Goal: Information Seeking & Learning: Get advice/opinions

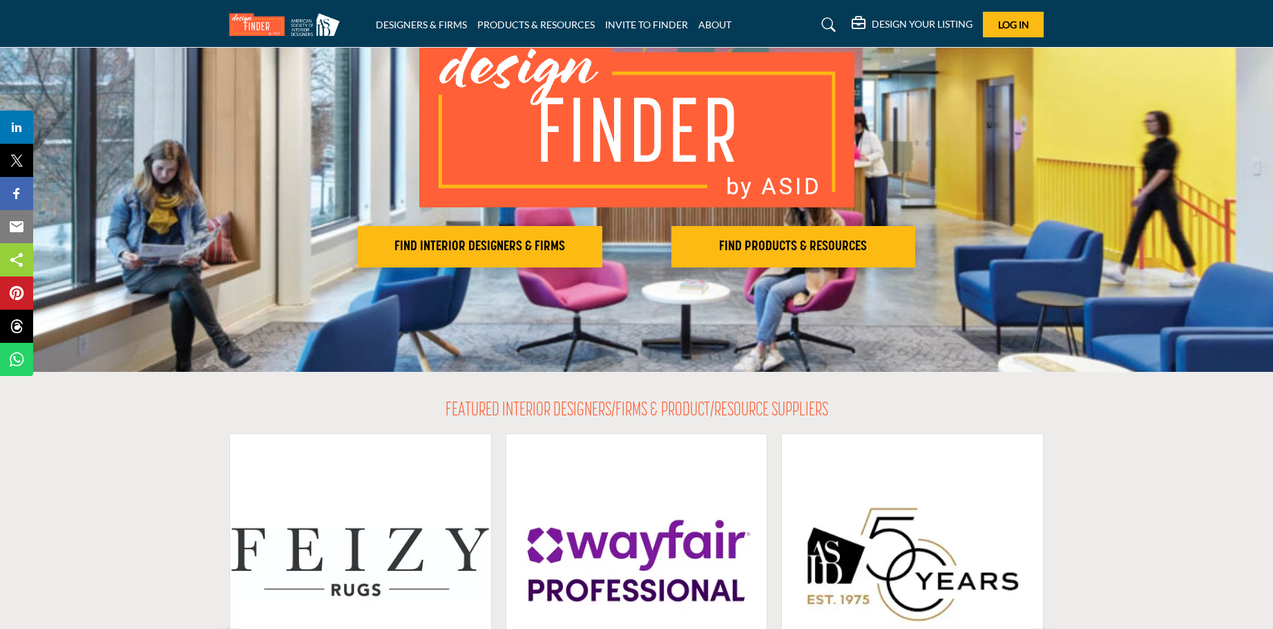
scroll to position [138, 0]
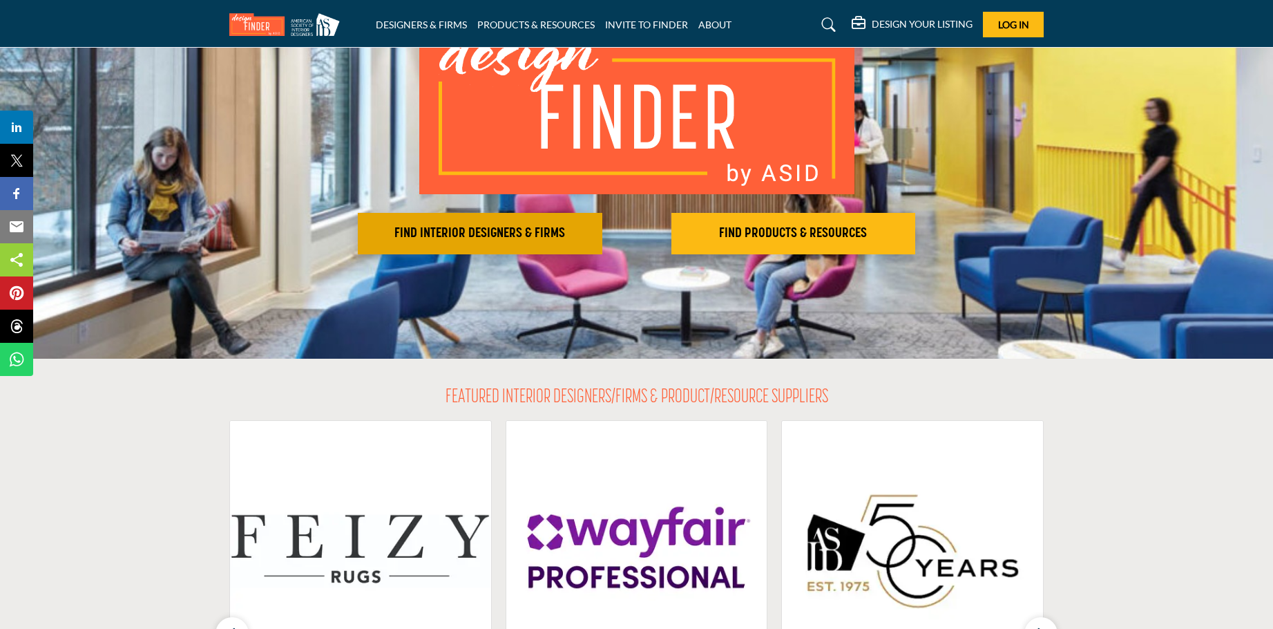
click at [484, 233] on h2 "FIND INTERIOR DESIGNERS & FIRMS" at bounding box center [480, 233] width 236 height 17
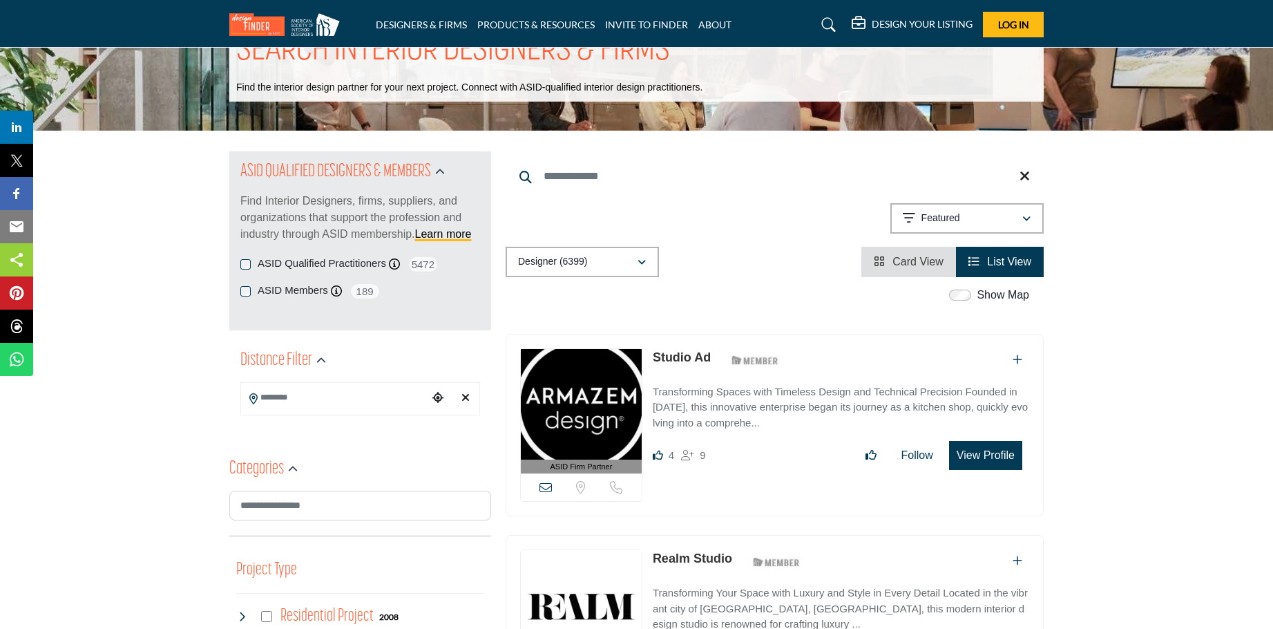
scroll to position [207, 0]
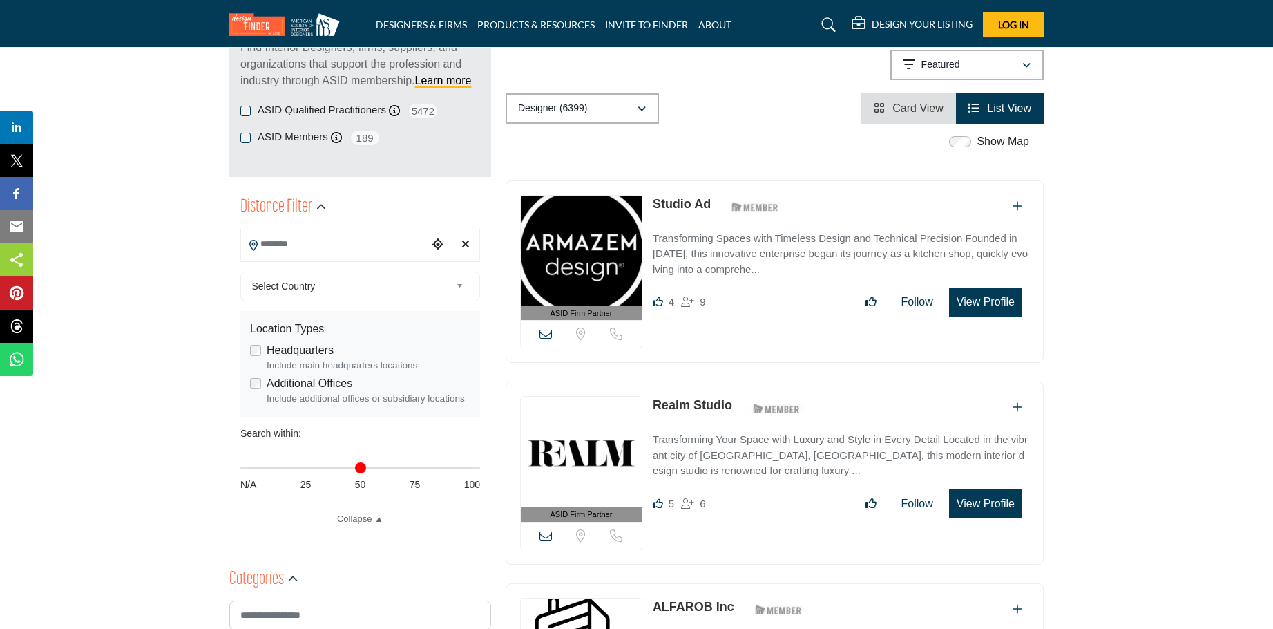
click at [345, 241] on input "Search Location" at bounding box center [334, 244] width 186 height 27
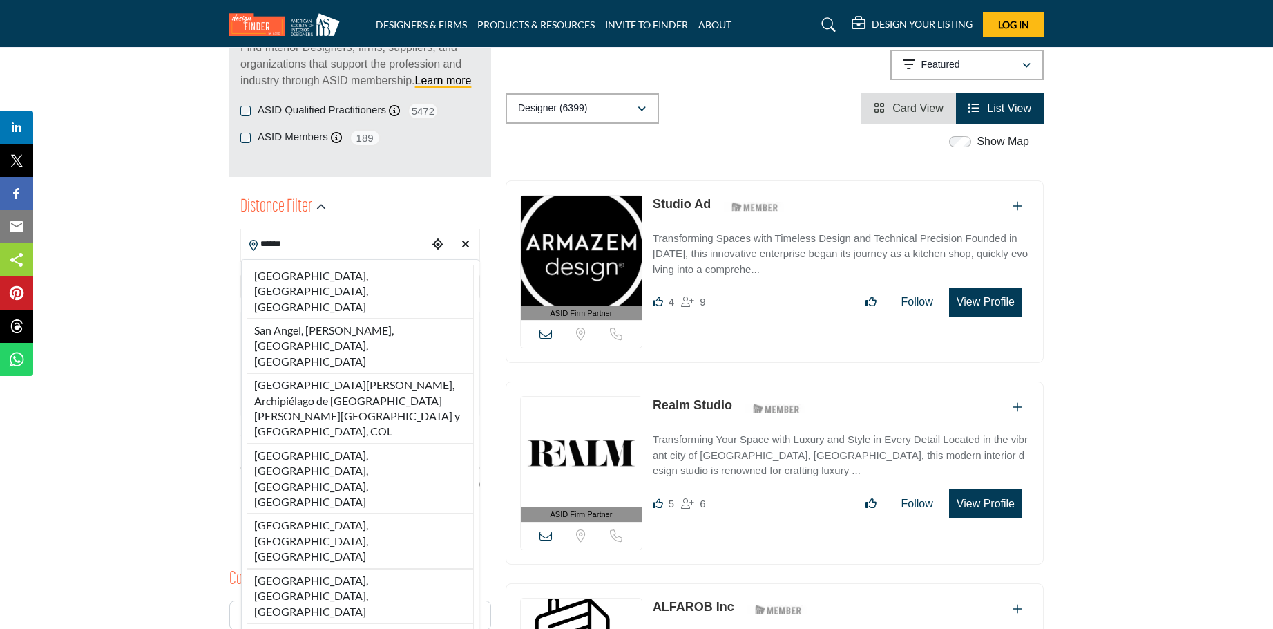
drag, startPoint x: 327, startPoint y: 269, endPoint x: 295, endPoint y: 273, distance: 32.6
click at [327, 269] on li "[GEOGRAPHIC_DATA], [GEOGRAPHIC_DATA], [GEOGRAPHIC_DATA]" at bounding box center [360, 292] width 227 height 54
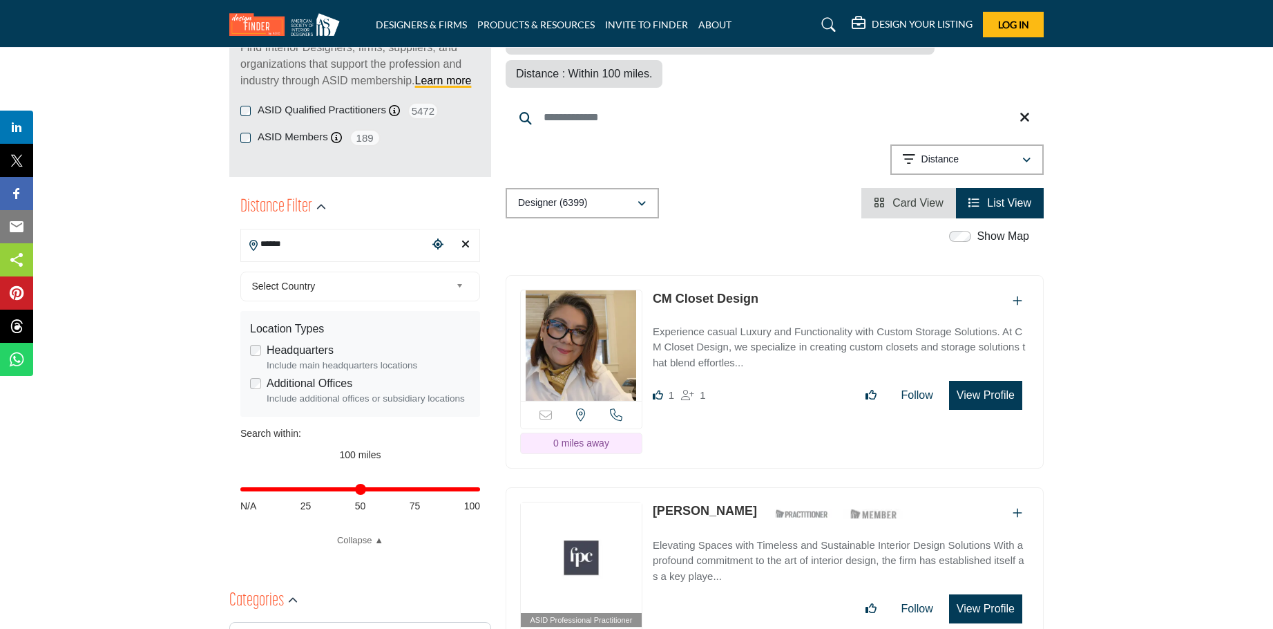
type input "**********"
type input "***"
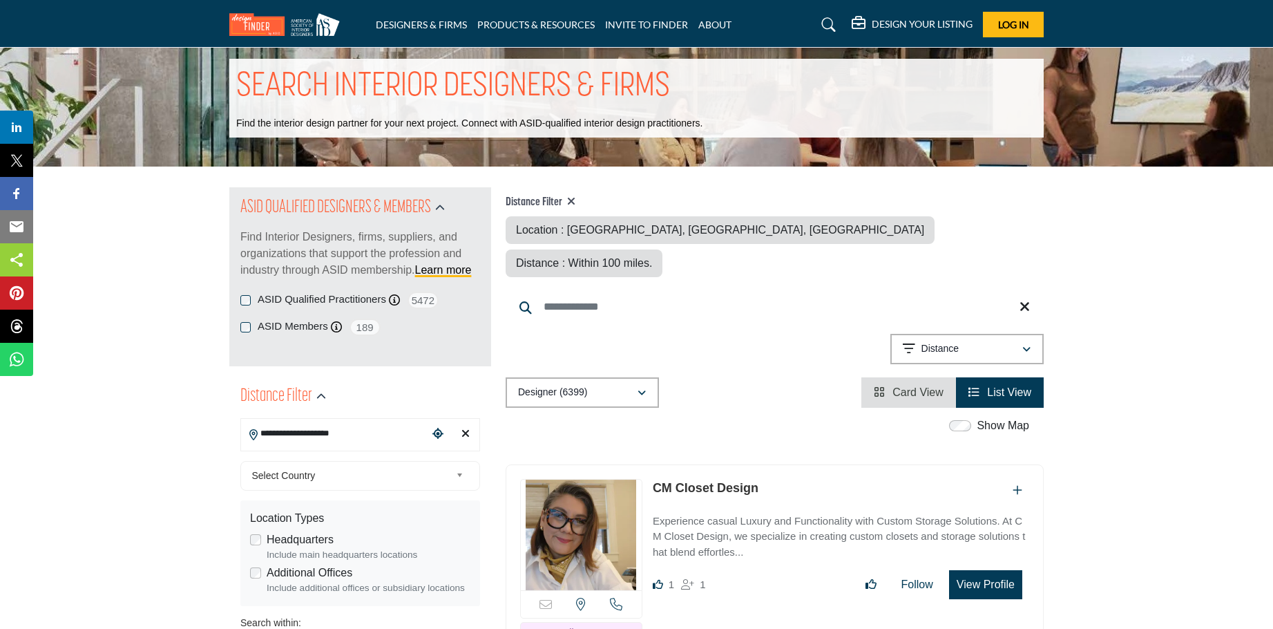
click at [295, 273] on div "ASID QUALIFIED DESIGNERS & MEMBERS Find Interior Designers, firms, suppliers, a…" at bounding box center [360, 239] width 240 height 104
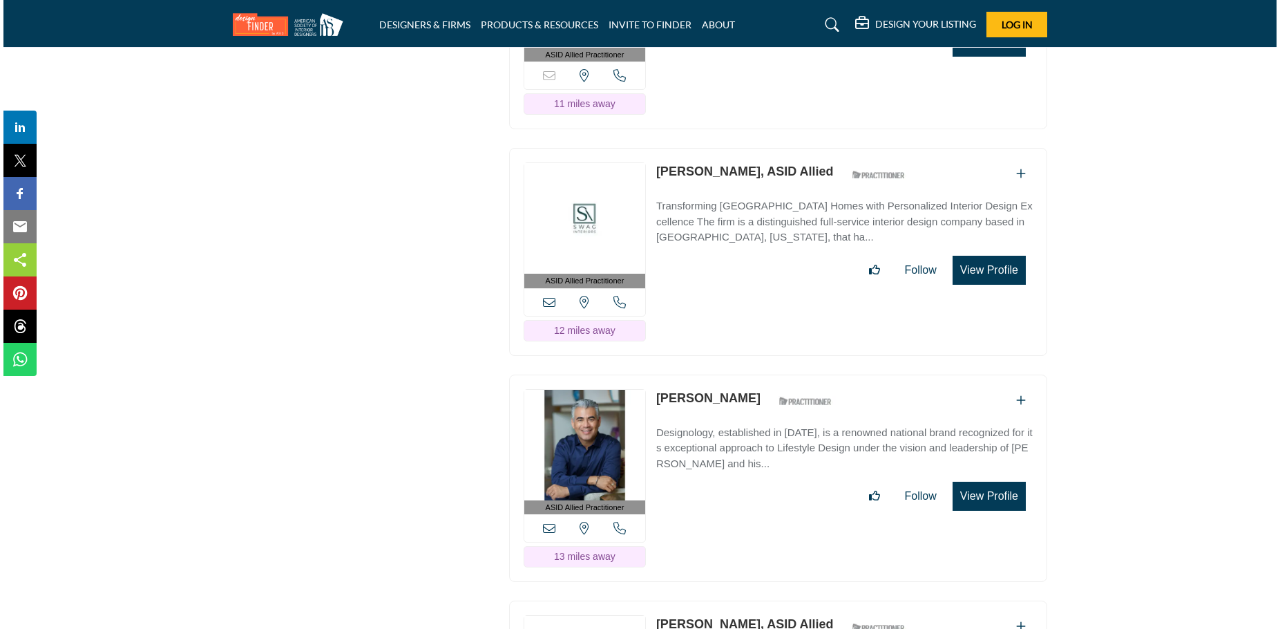
scroll to position [5318, 0]
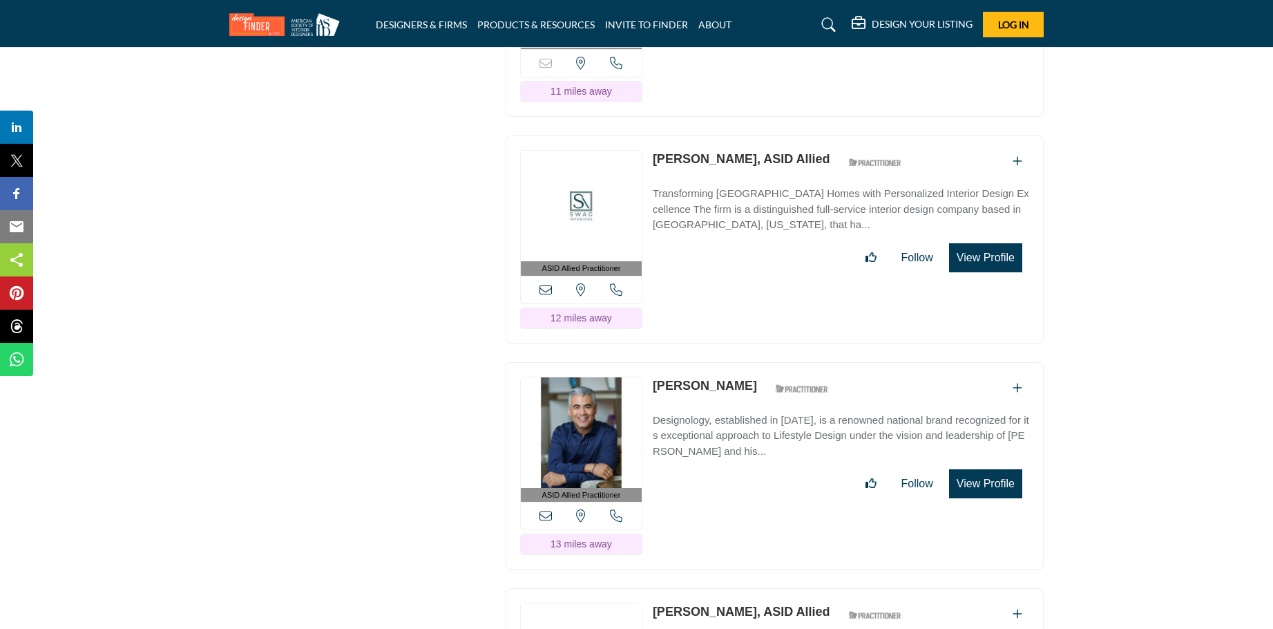
click at [995, 469] on button "View Profile" at bounding box center [985, 483] width 73 height 29
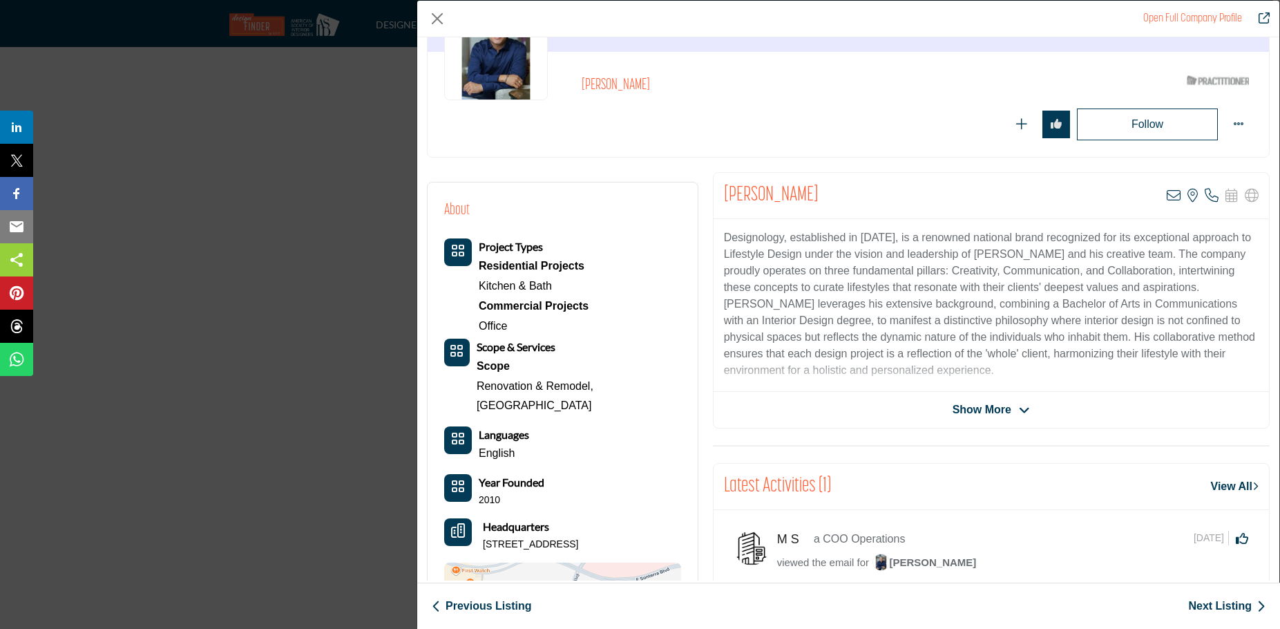
scroll to position [138, 0]
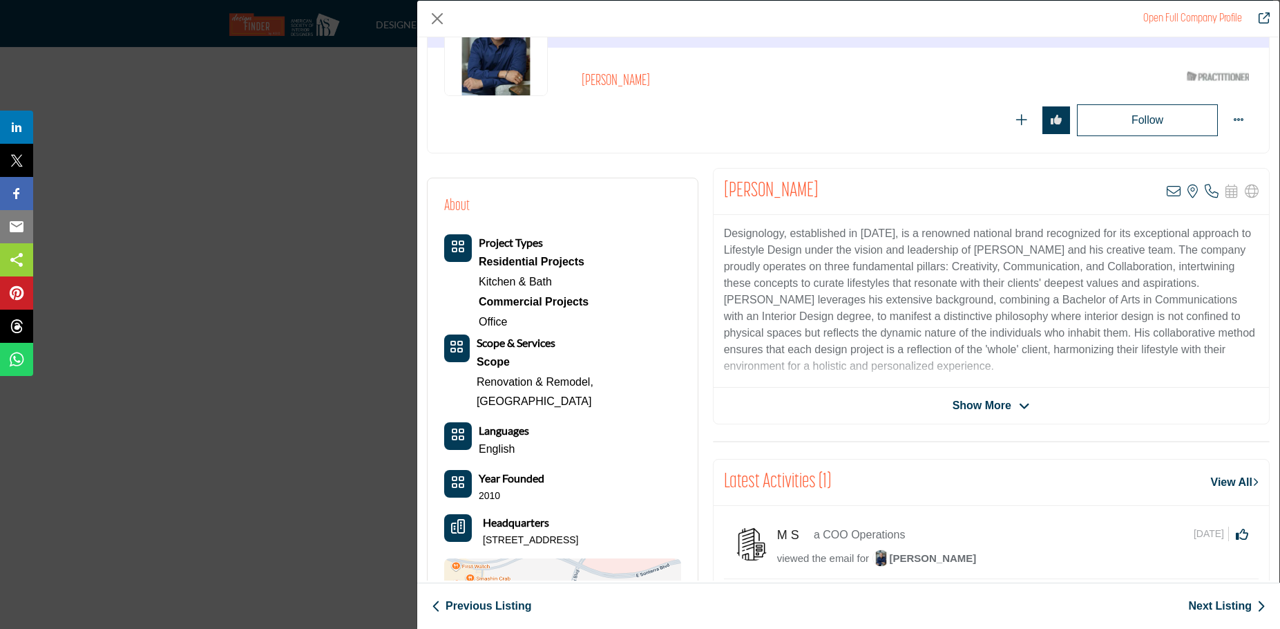
click at [995, 406] on span "Show More" at bounding box center [981, 405] width 59 height 17
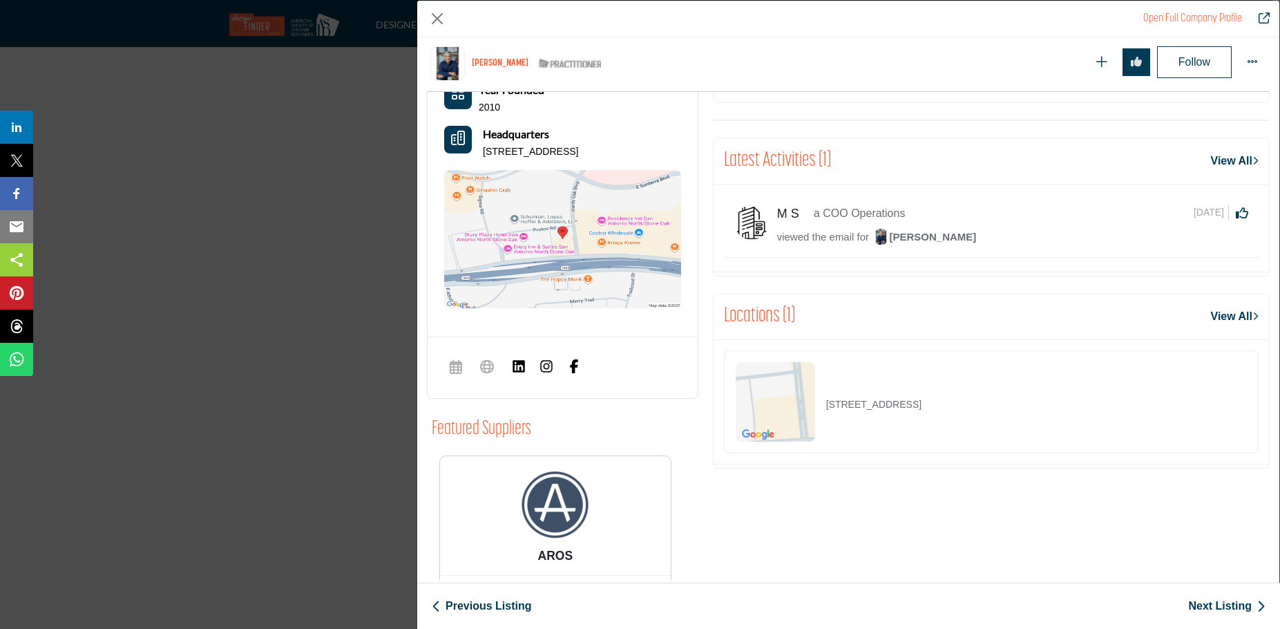
scroll to position [491, 0]
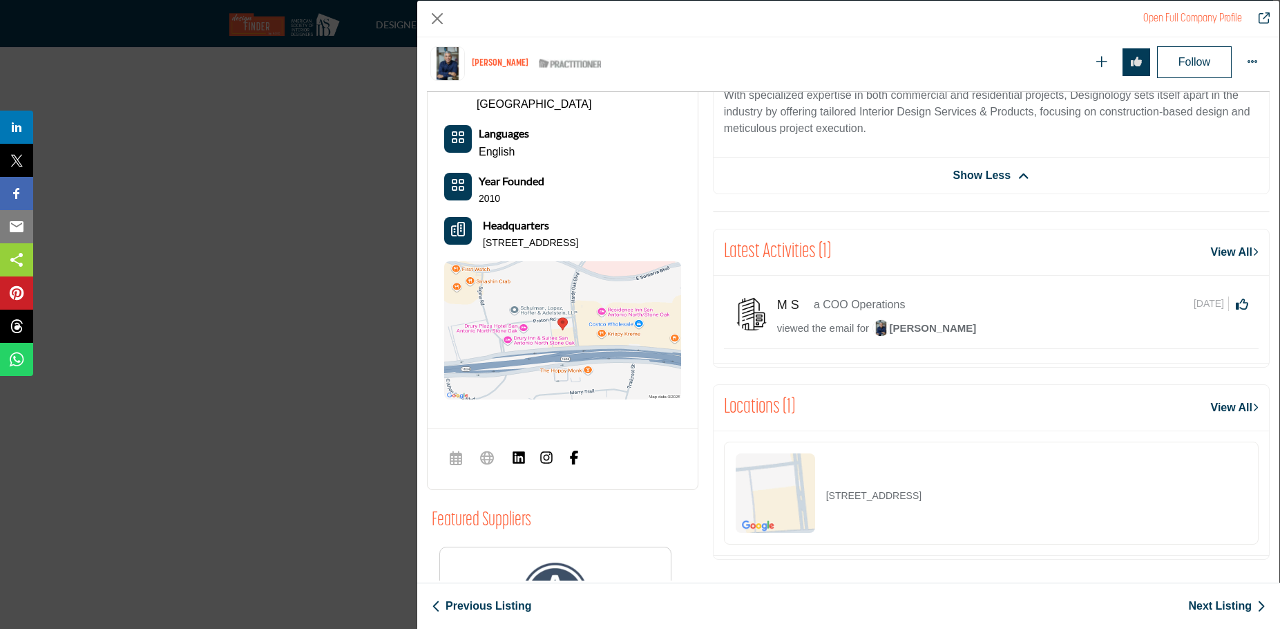
click at [900, 242] on div "Latest Activities (1) View All" at bounding box center [990, 252] width 555 height 46
click at [1220, 247] on link "View All" at bounding box center [1235, 252] width 48 height 17
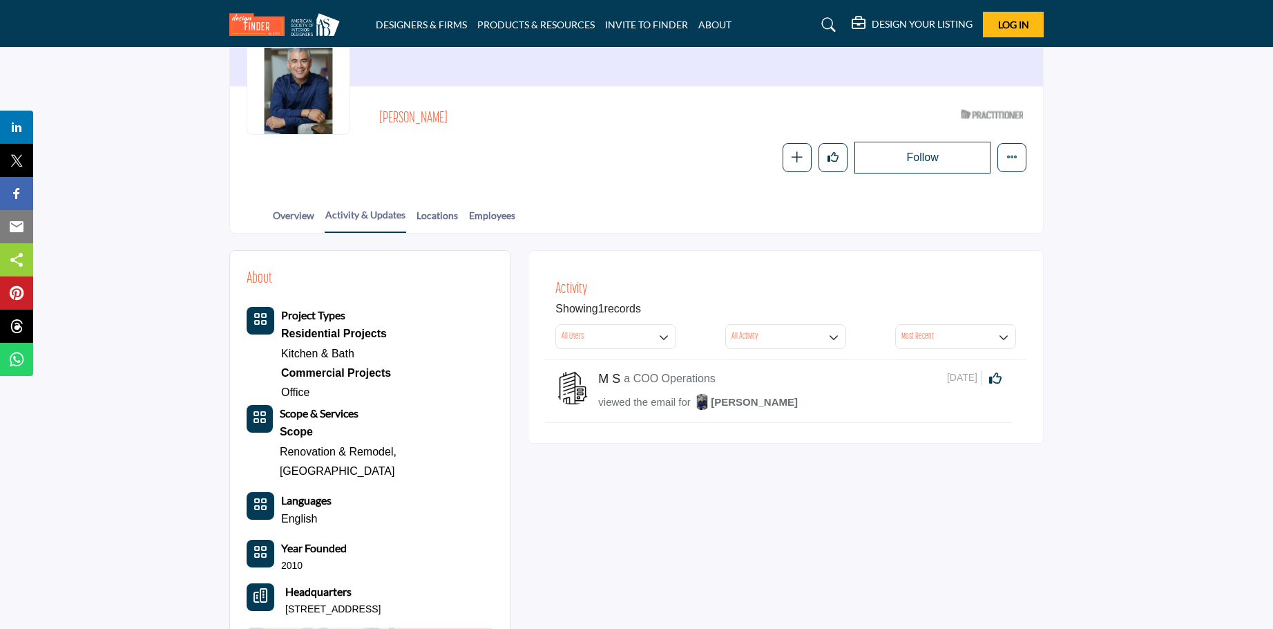
scroll to position [96, 0]
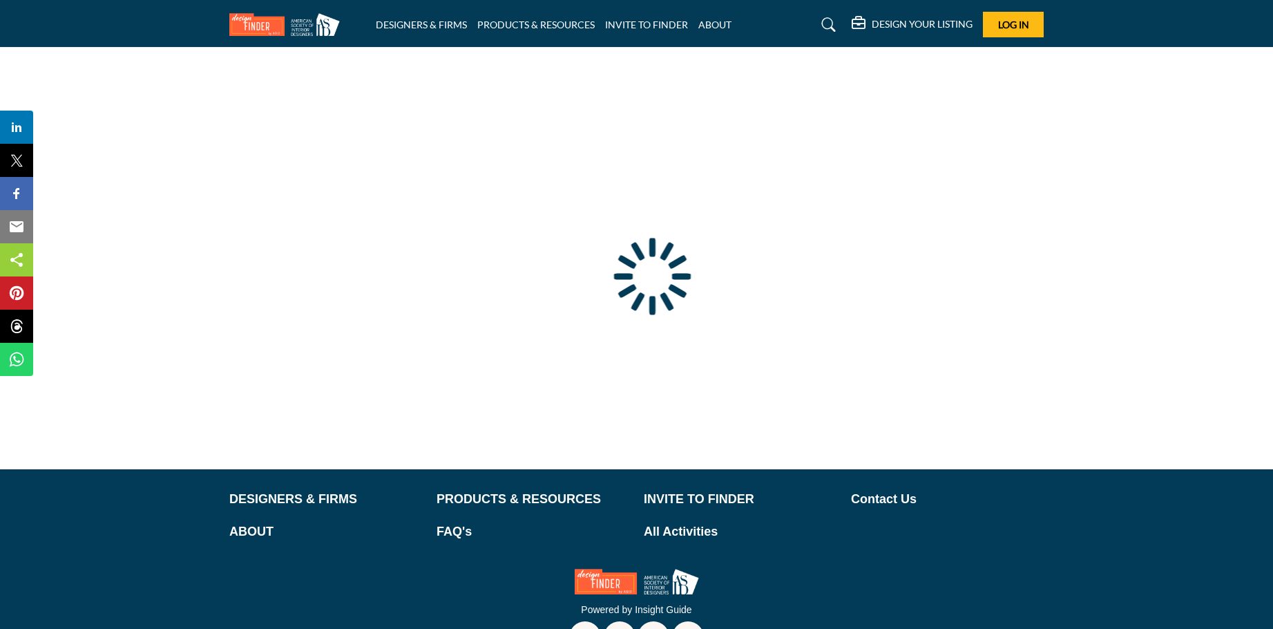
type input "**********"
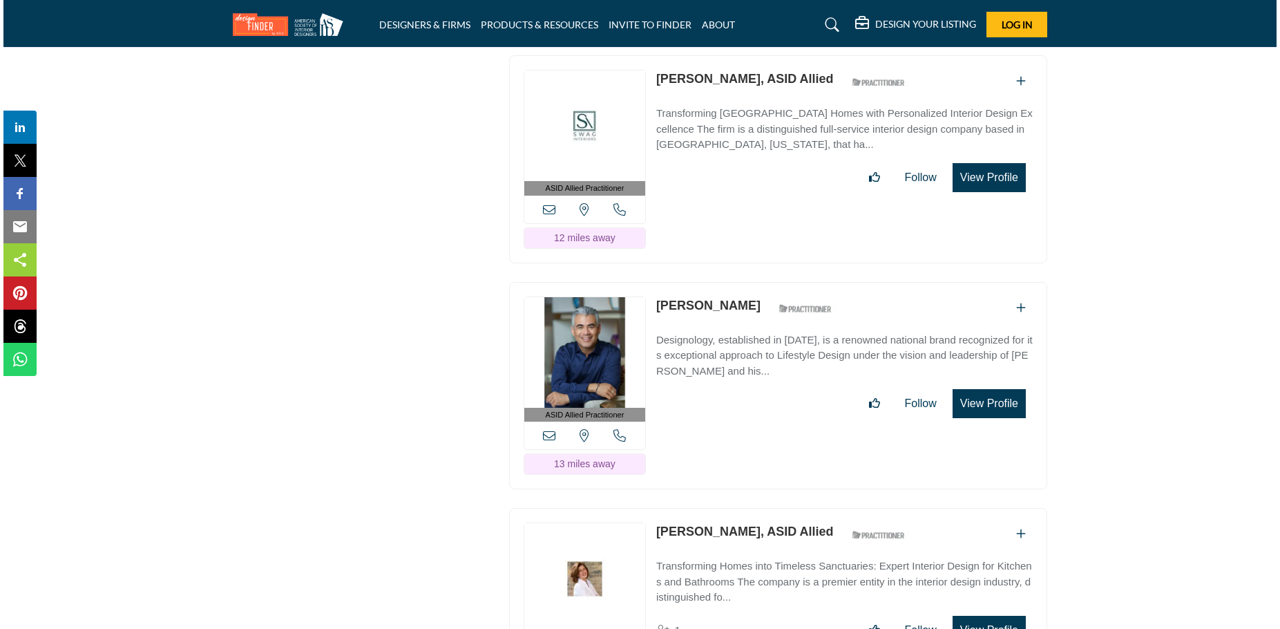
scroll to position [5366, 0]
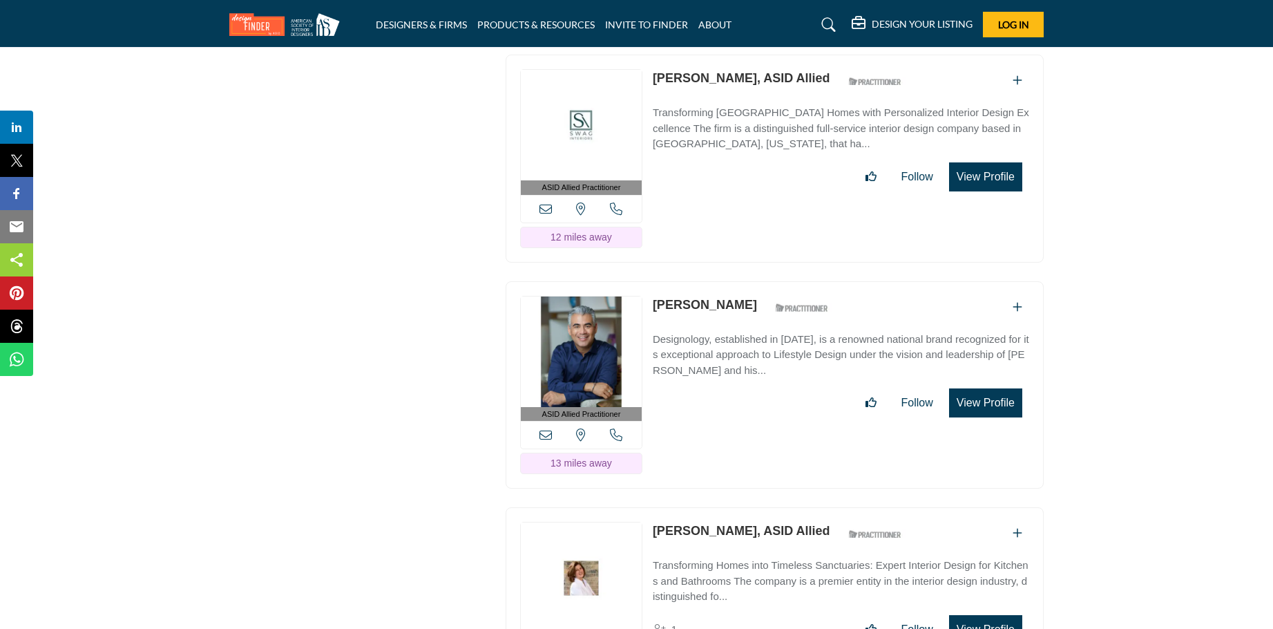
click at [991, 389] on button "View Profile" at bounding box center [985, 402] width 73 height 29
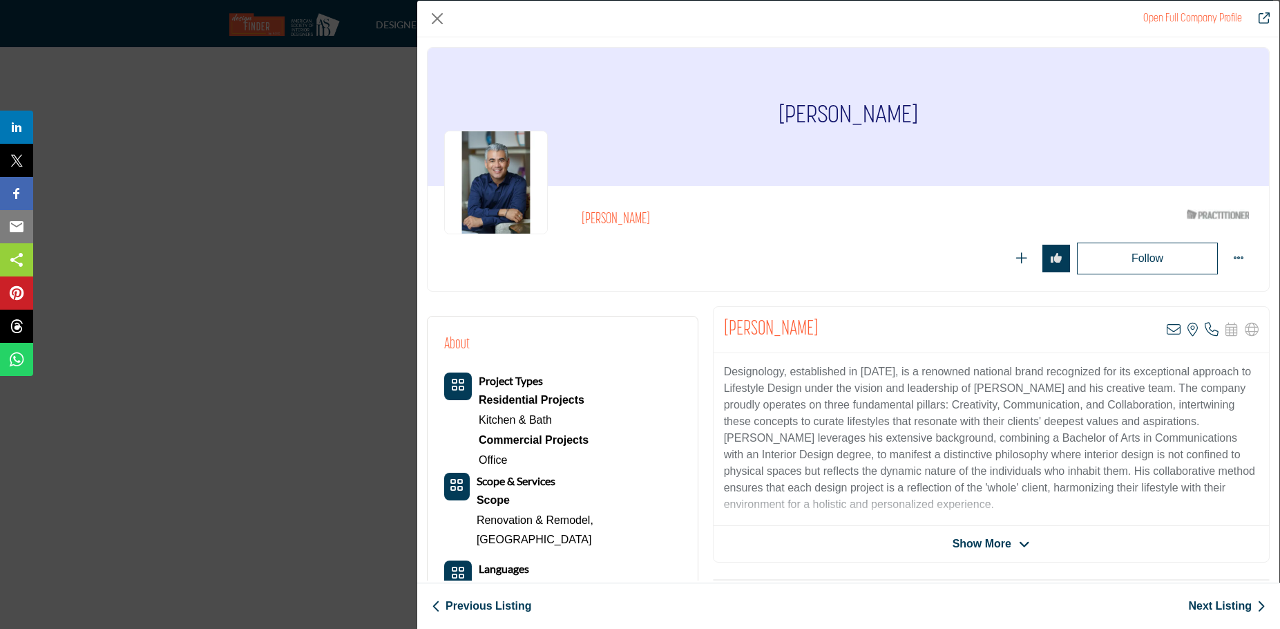
click at [987, 543] on span "Show More" at bounding box center [981, 543] width 59 height 17
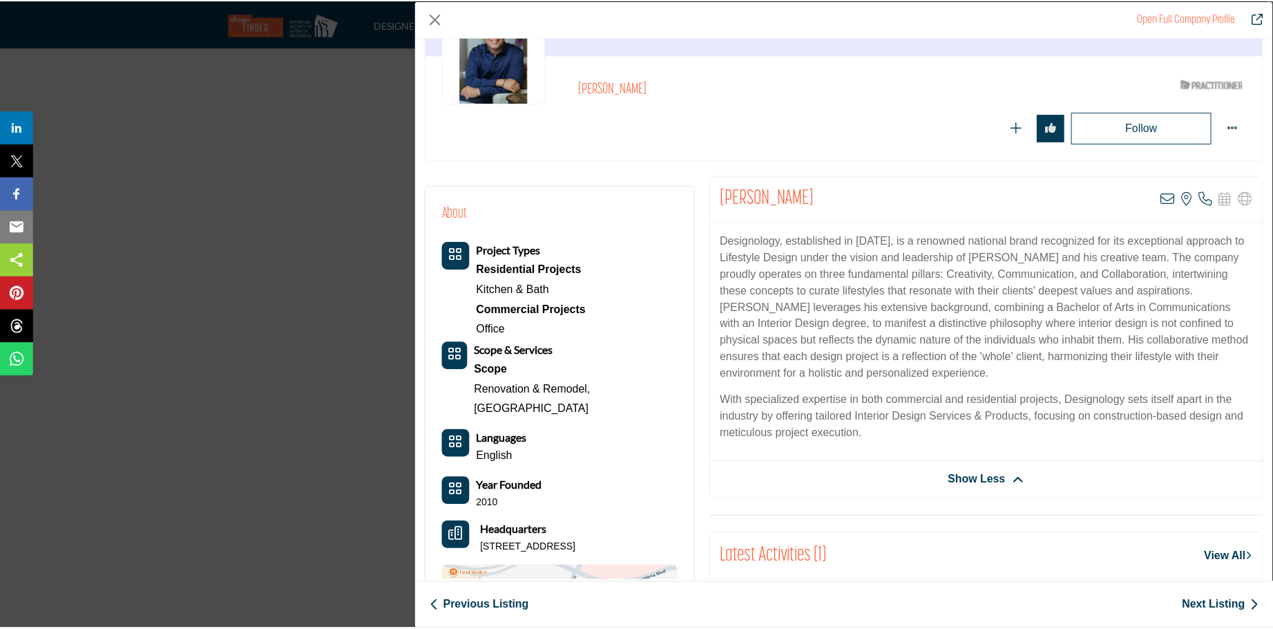
scroll to position [0, 0]
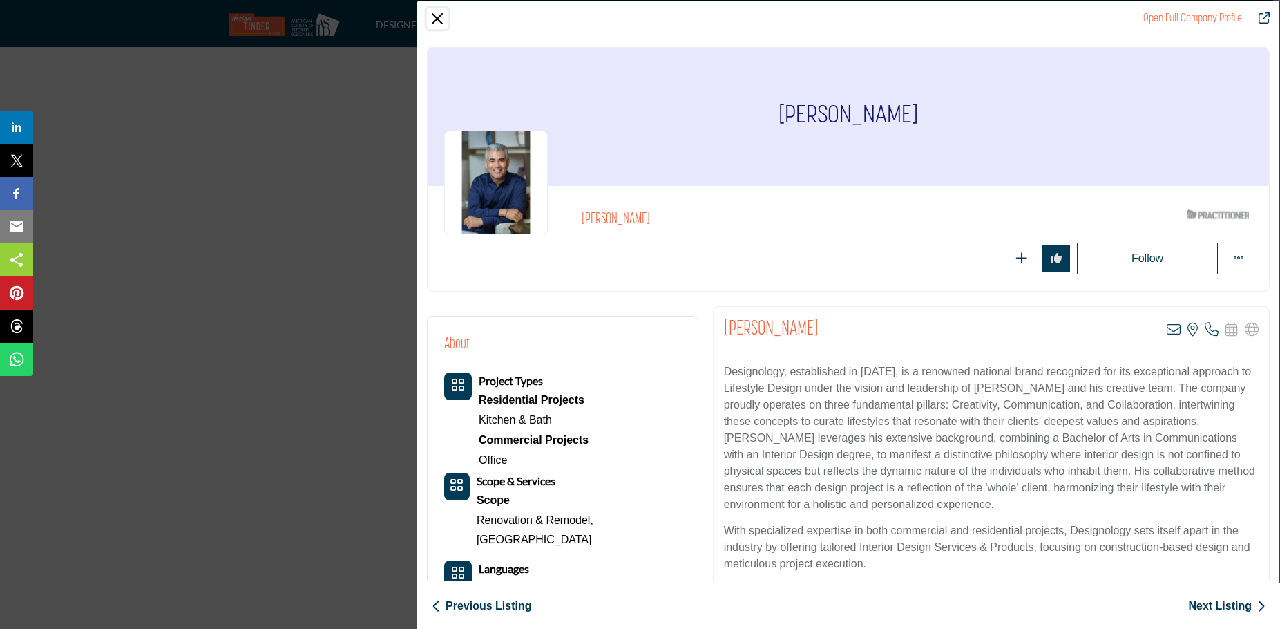
click at [436, 15] on button "Close" at bounding box center [437, 18] width 21 height 21
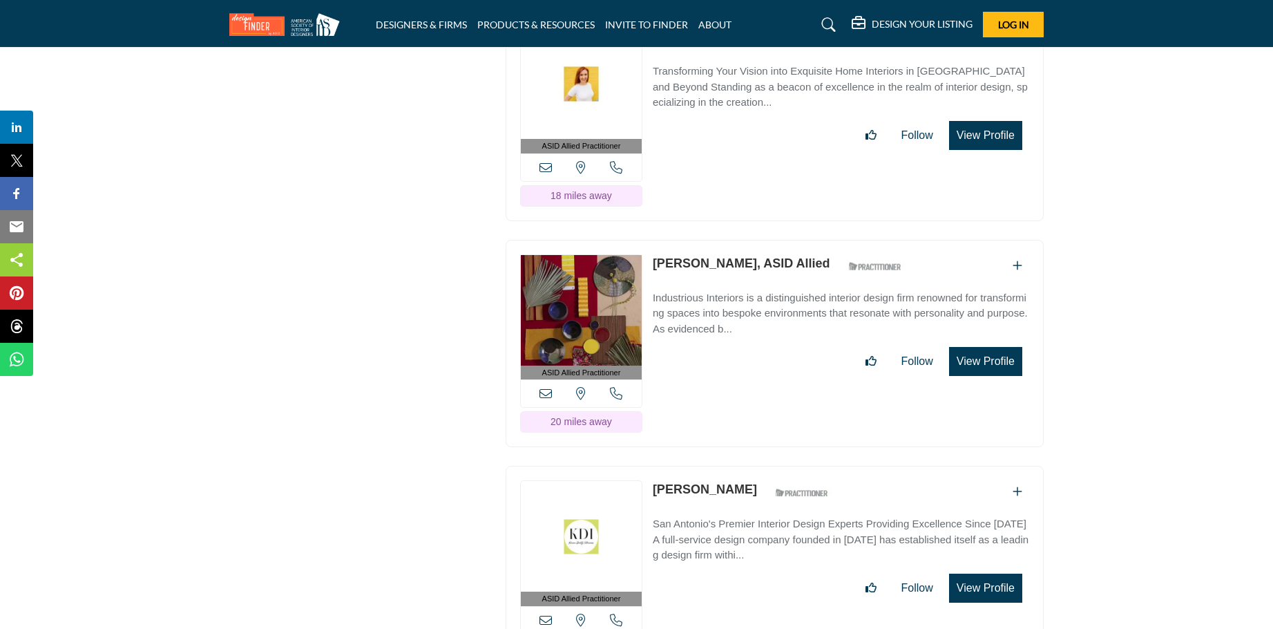
scroll to position [8957, 0]
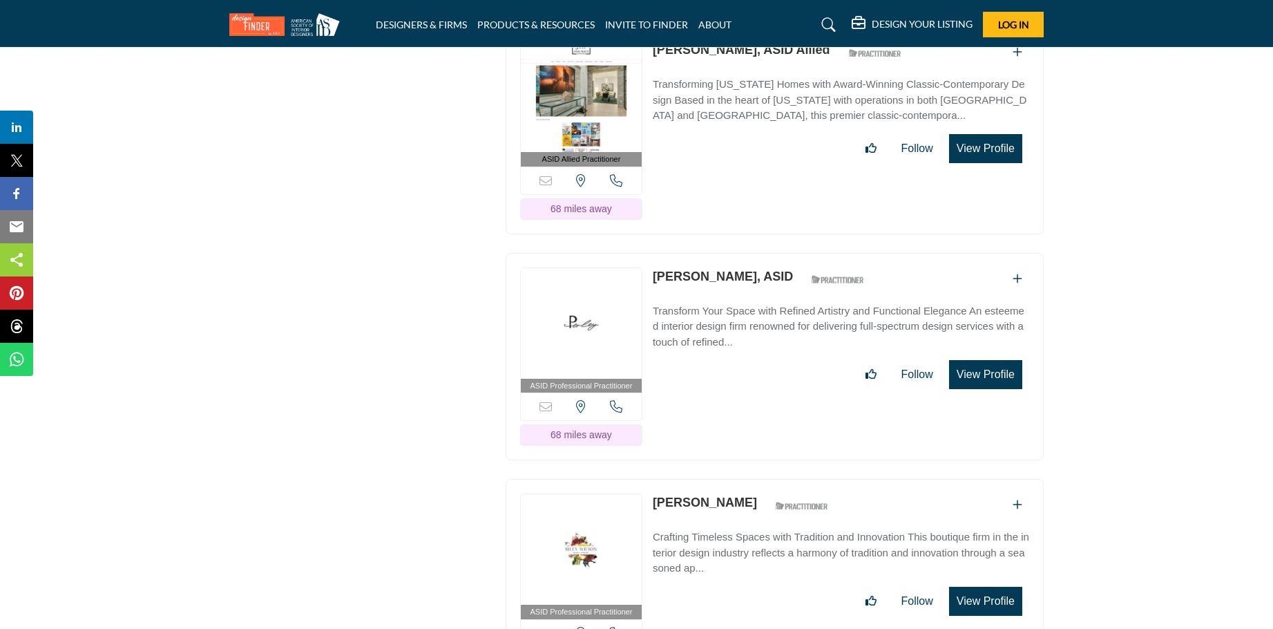
scroll to position [15588, 0]
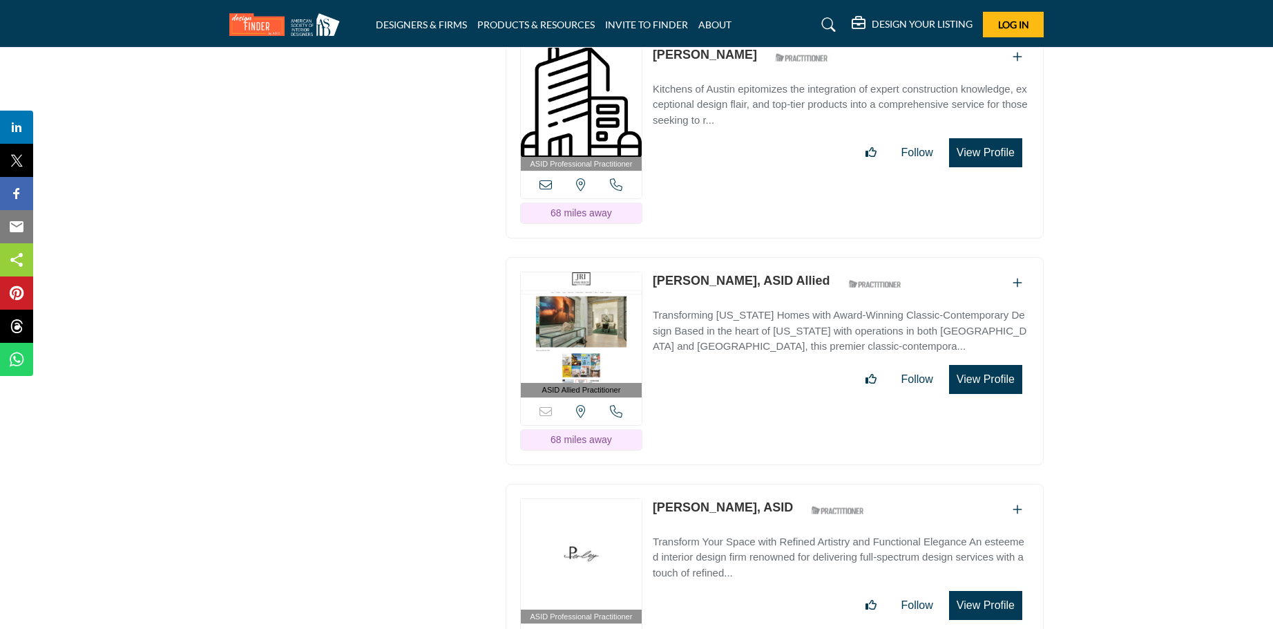
drag, startPoint x: 1272, startPoint y: 506, endPoint x: 1270, endPoint y: 345, distance: 160.9
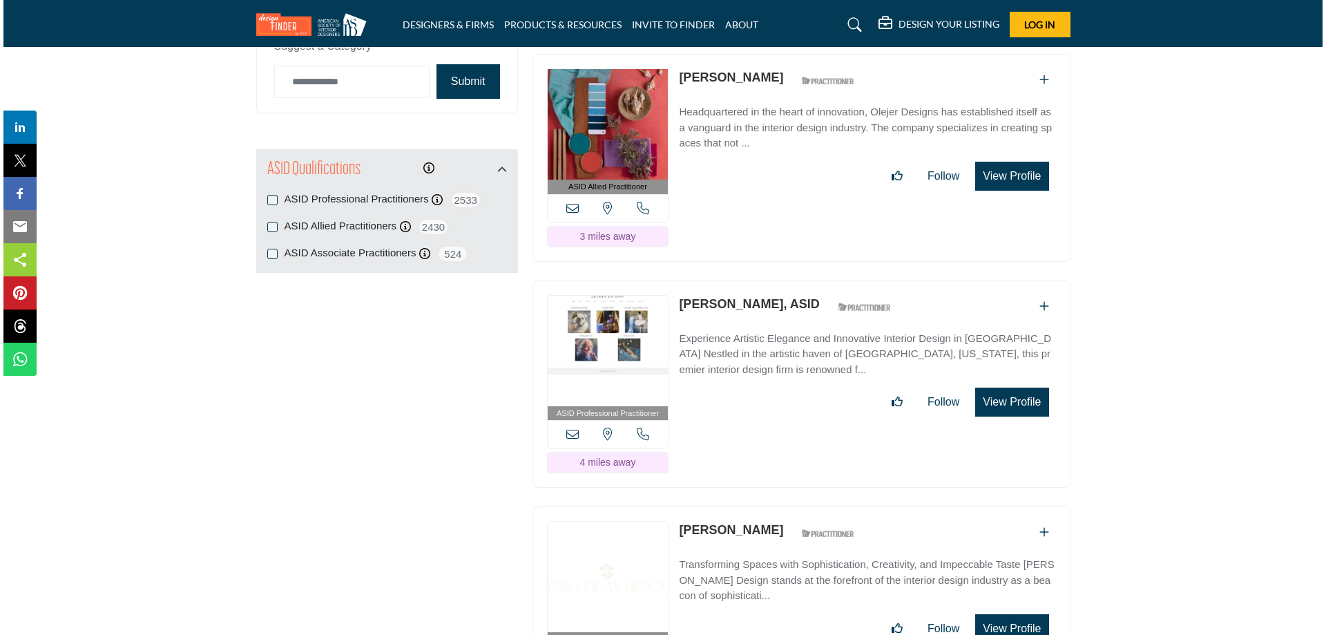
scroll to position [1865, 0]
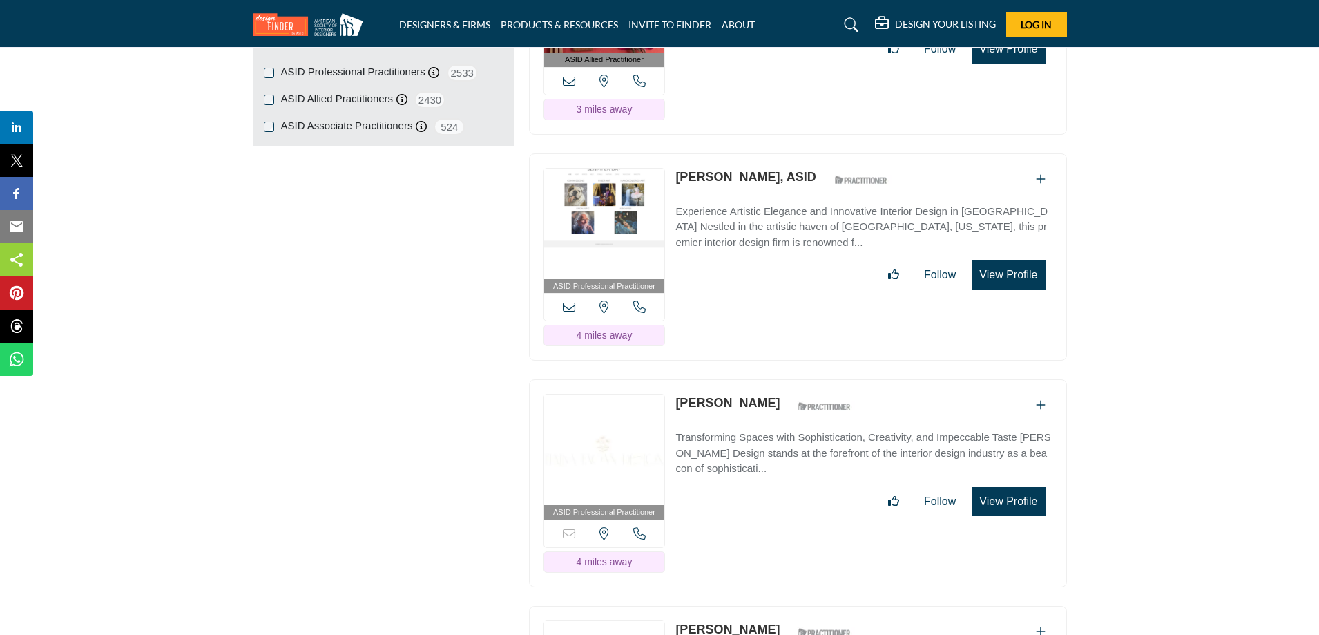
click at [1005, 265] on button "View Profile" at bounding box center [1008, 274] width 73 height 29
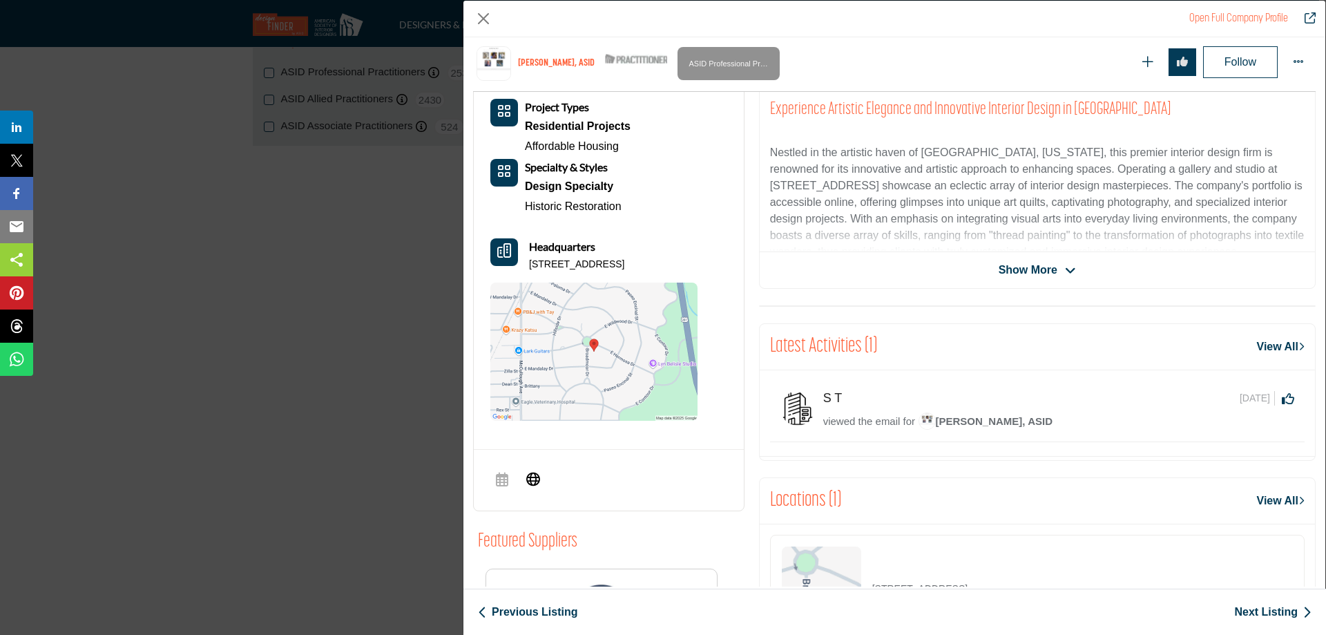
scroll to position [332, 0]
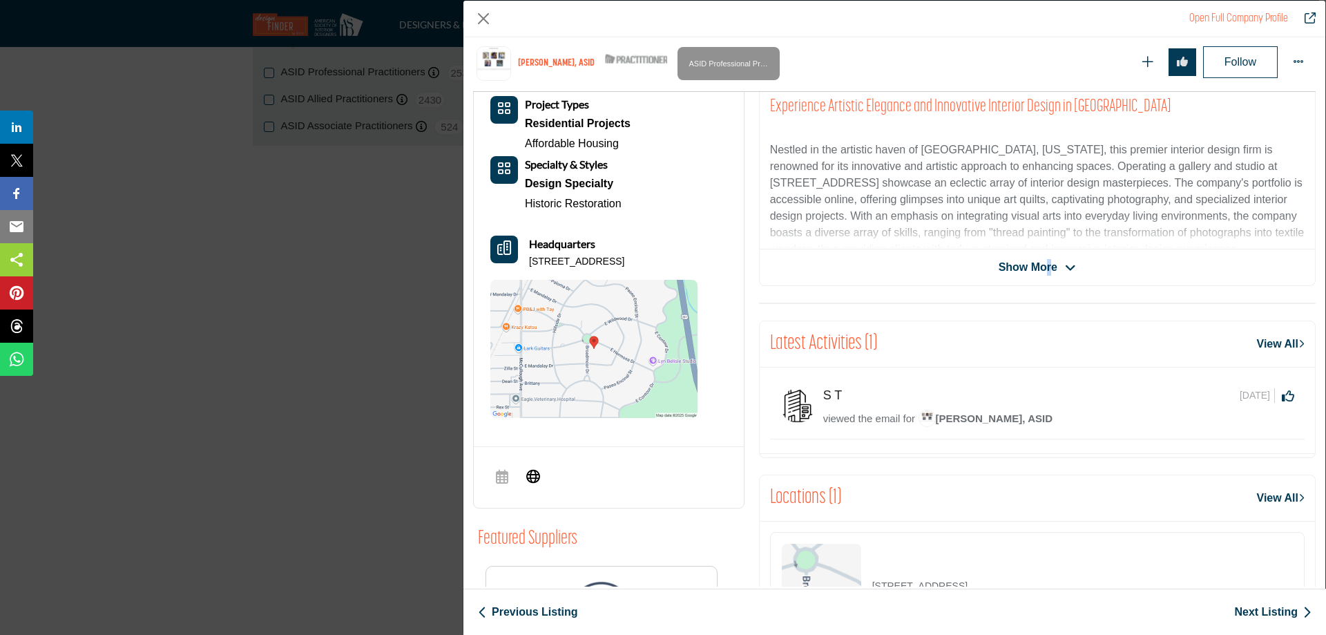
click at [1045, 263] on span "Show More" at bounding box center [1028, 267] width 59 height 17
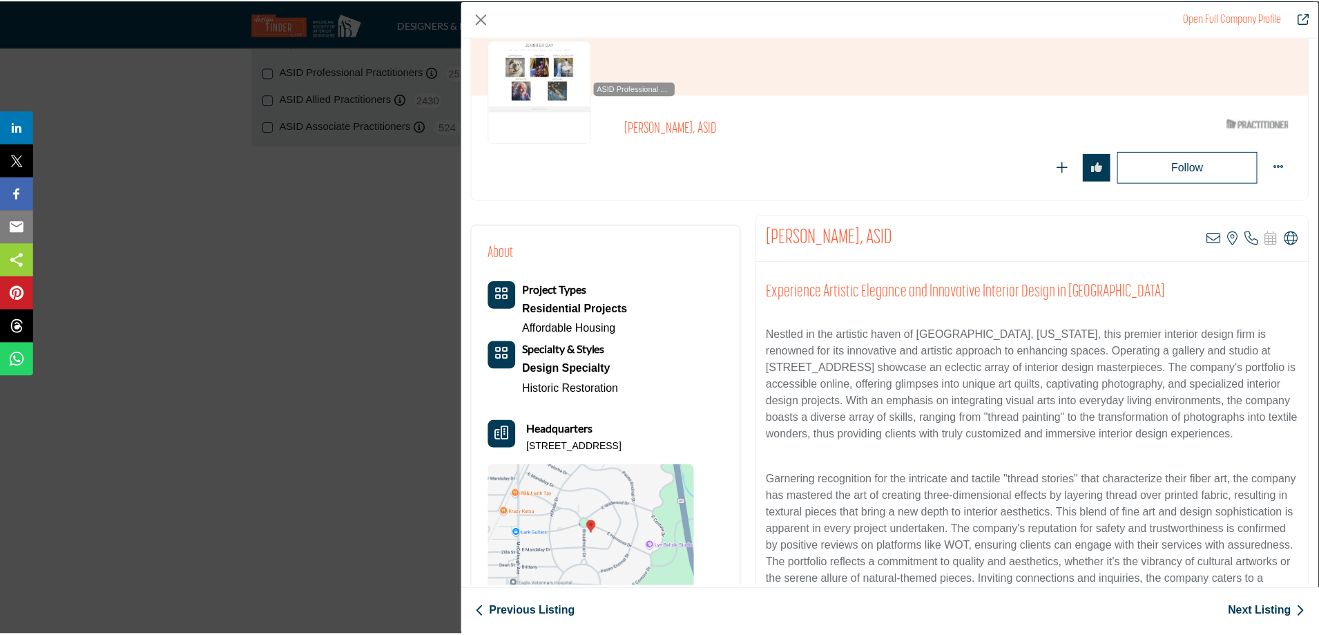
scroll to position [0, 0]
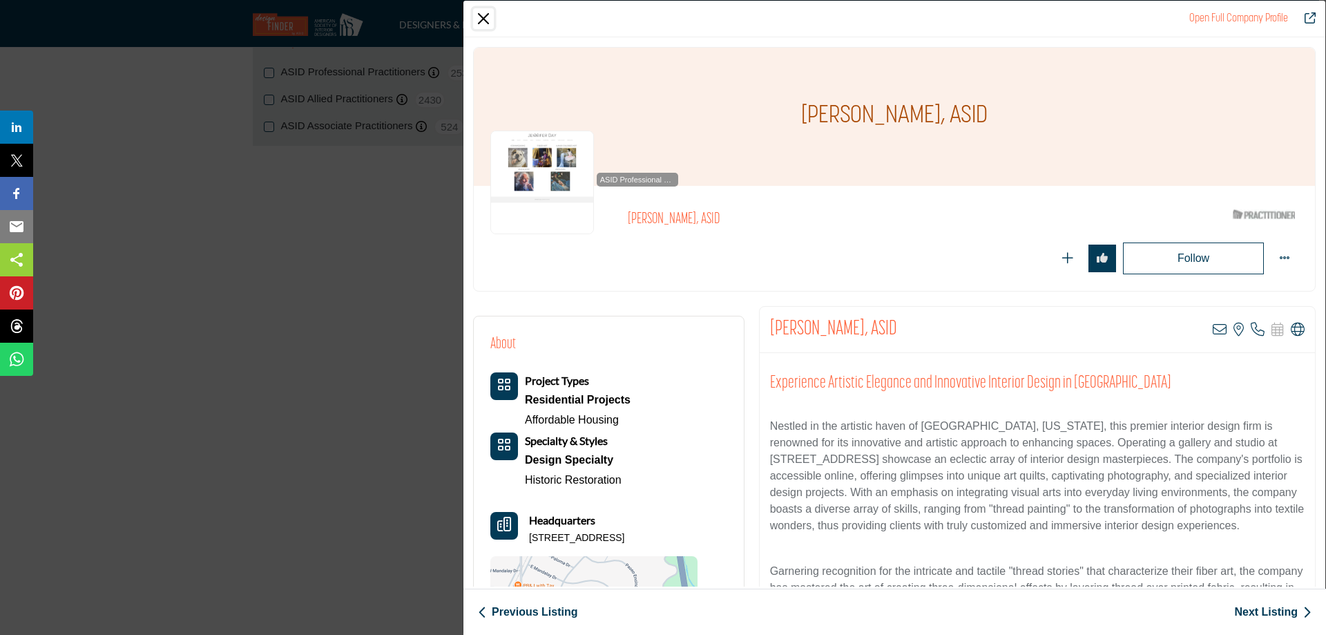
click at [483, 17] on button "Close" at bounding box center [483, 18] width 21 height 21
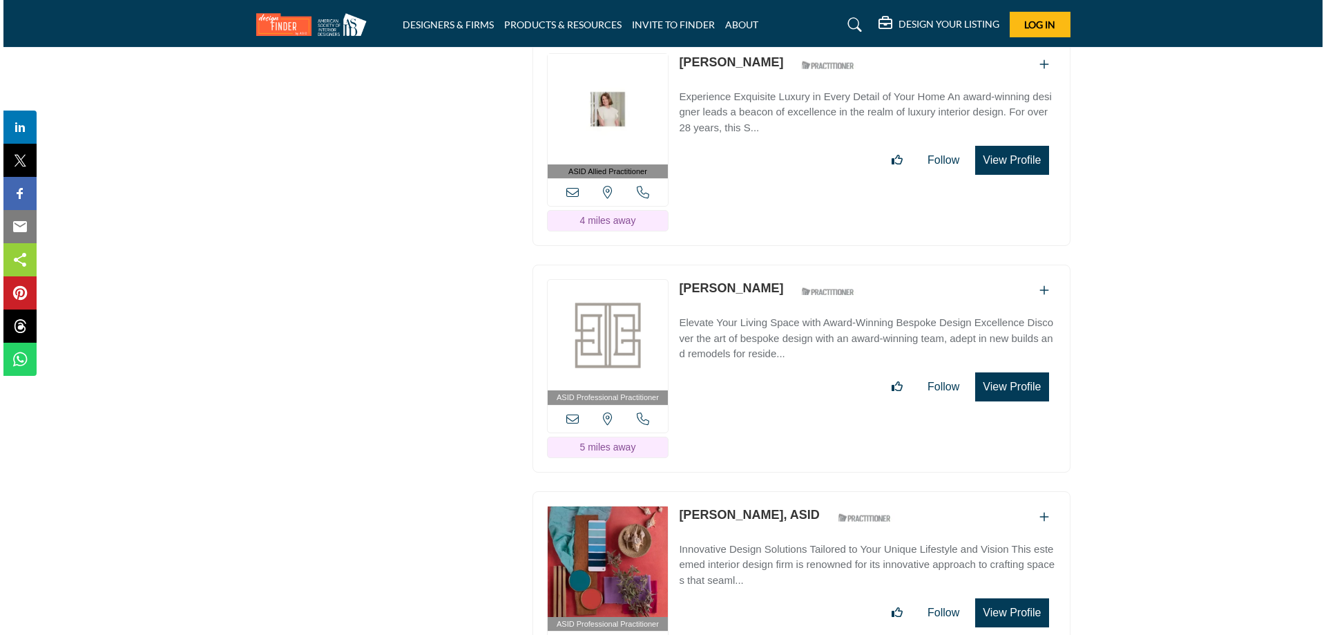
scroll to position [2486, 0]
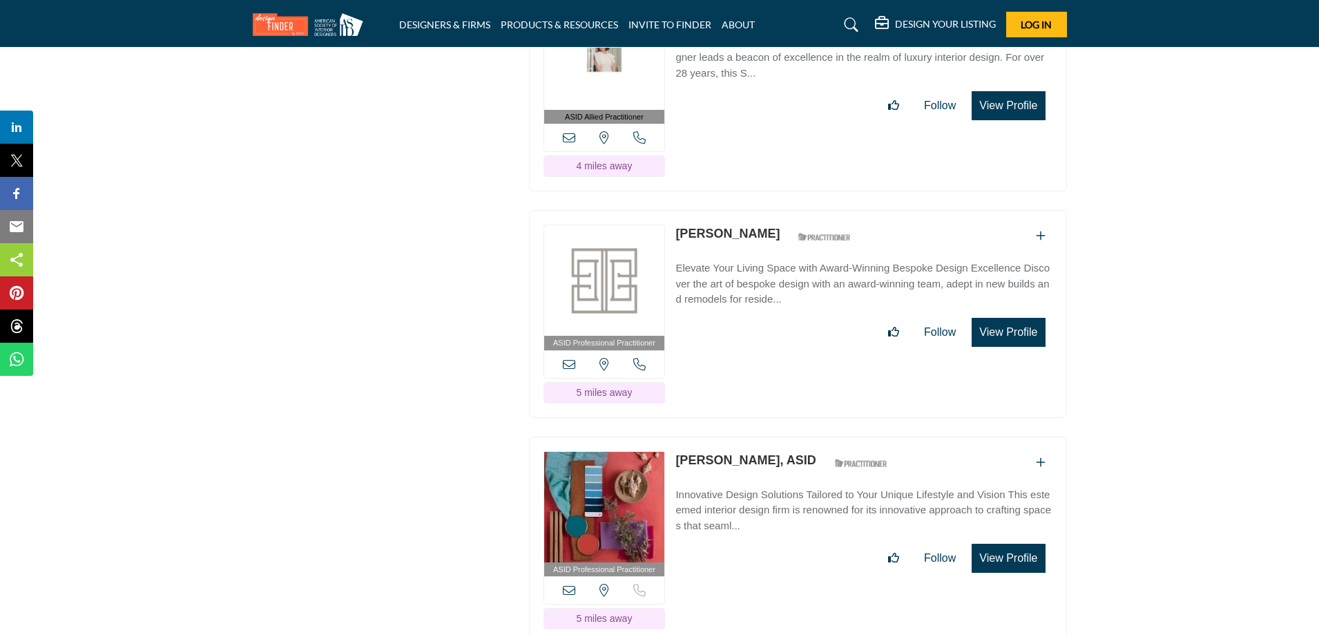
click at [1006, 320] on button "View Profile" at bounding box center [1008, 332] width 73 height 29
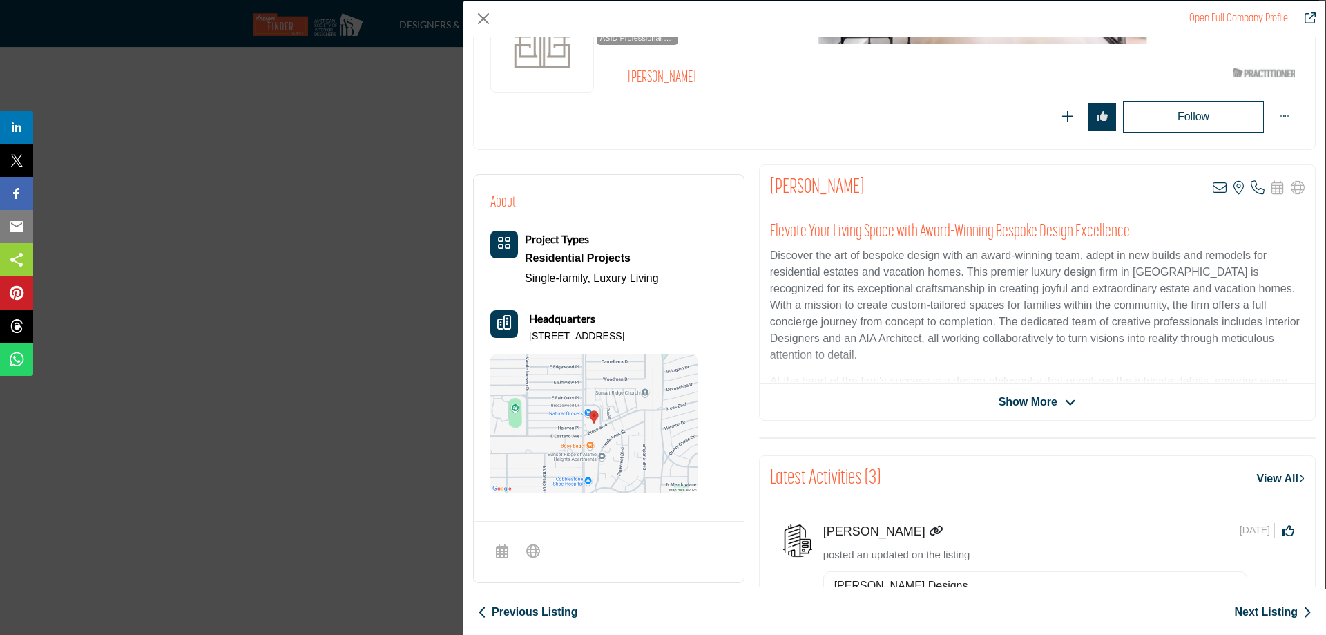
scroll to position [207, 0]
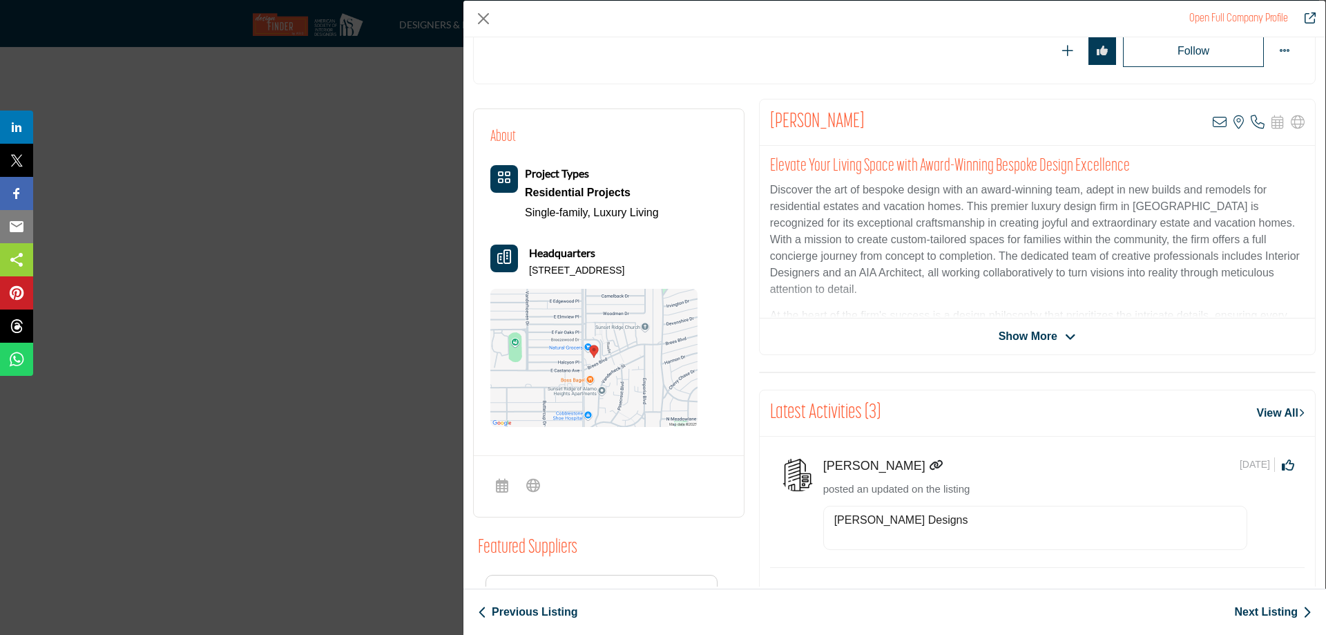
click at [1029, 338] on span "Show More" at bounding box center [1028, 336] width 59 height 17
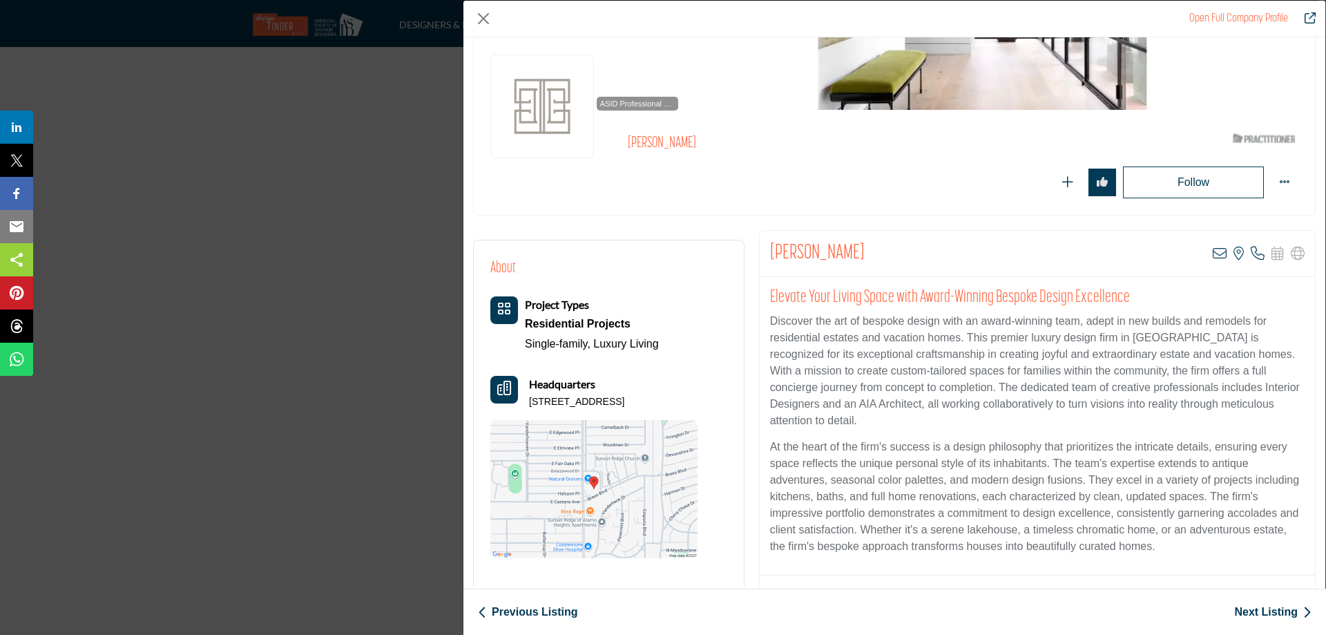
scroll to position [69, 0]
